Goal: Task Accomplishment & Management: Use online tool/utility

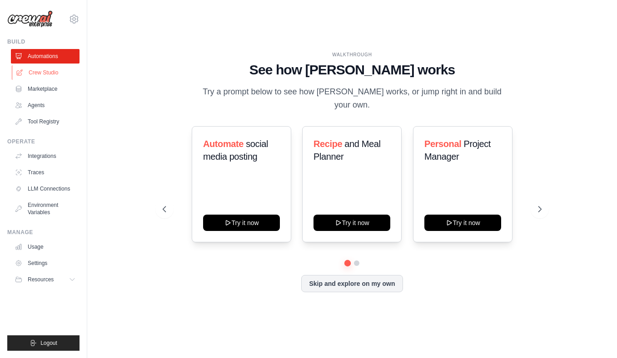
click at [38, 74] on link "Crew Studio" at bounding box center [46, 72] width 69 height 15
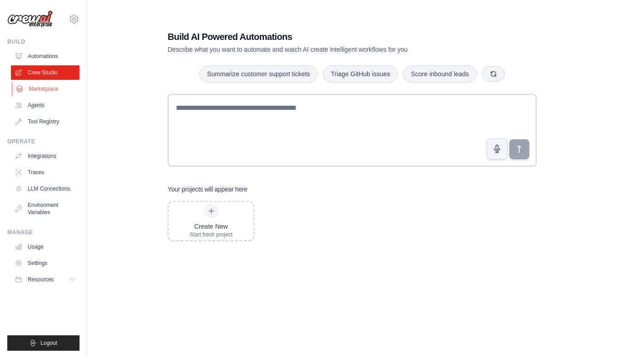
click at [42, 89] on link "Marketplace" at bounding box center [46, 89] width 69 height 15
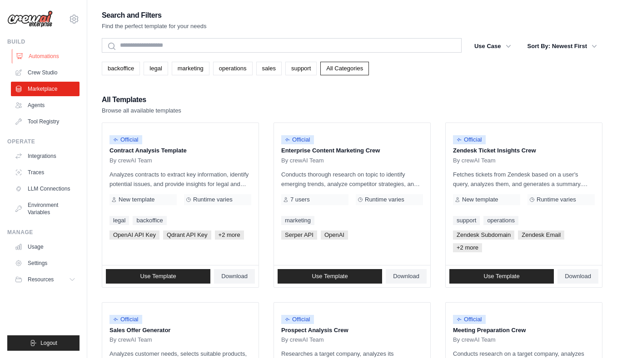
click at [45, 57] on link "Automations" at bounding box center [46, 56] width 69 height 15
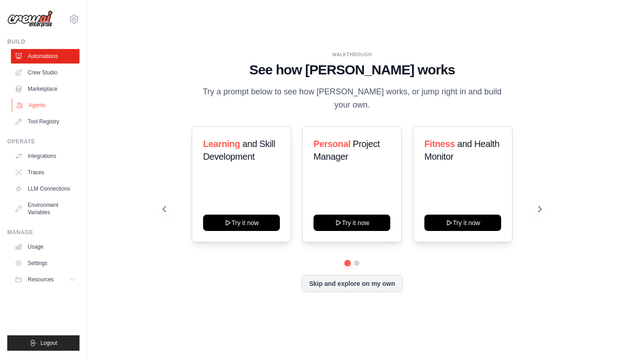
click at [40, 99] on link "Agents" at bounding box center [46, 105] width 69 height 15
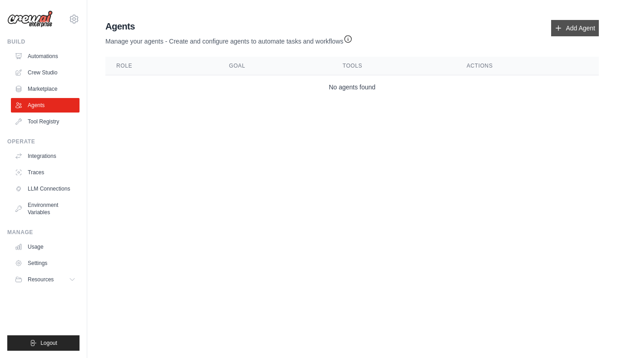
click at [571, 31] on link "Add Agent" at bounding box center [575, 28] width 48 height 16
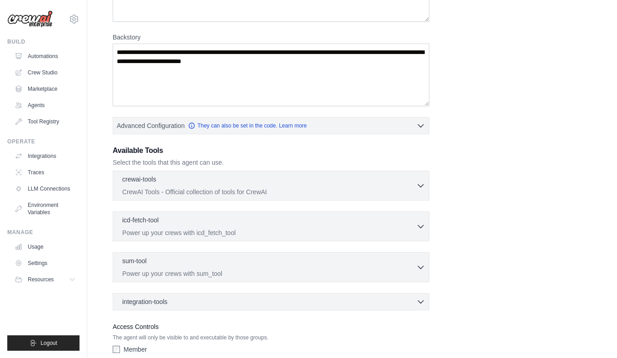
scroll to position [170, 0]
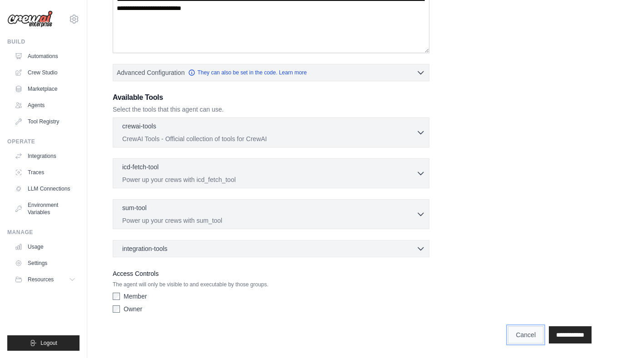
click at [517, 330] on link "Cancel" at bounding box center [525, 335] width 35 height 17
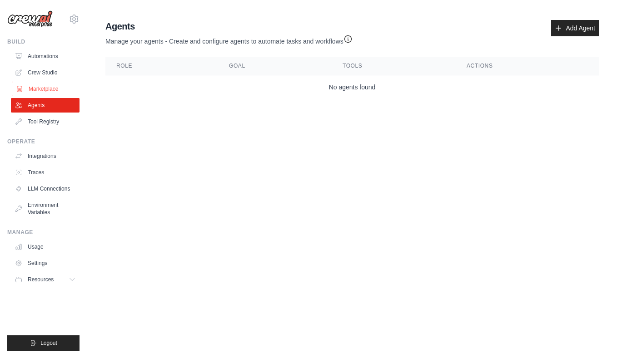
click at [44, 86] on link "Marketplace" at bounding box center [46, 89] width 69 height 15
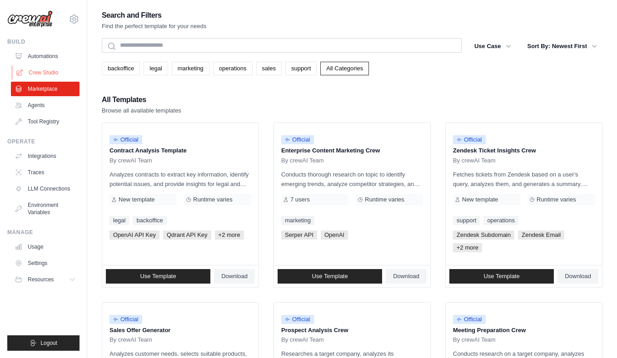
click at [49, 74] on link "Crew Studio" at bounding box center [46, 72] width 69 height 15
